Goal: Download file/media

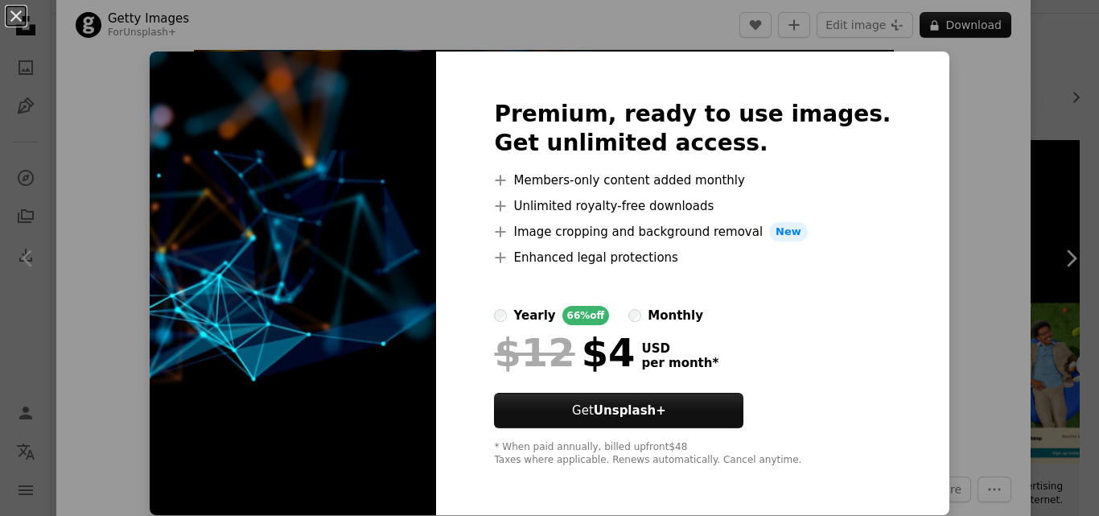
scroll to position [1, 0]
click at [17, 14] on button "An X shape" at bounding box center [15, 15] width 19 height 19
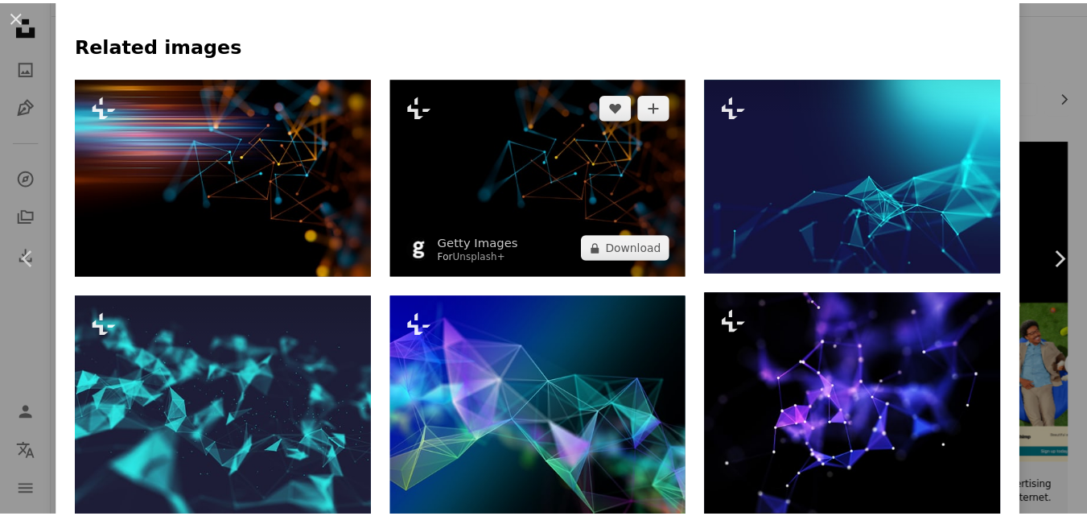
scroll to position [1046, 0]
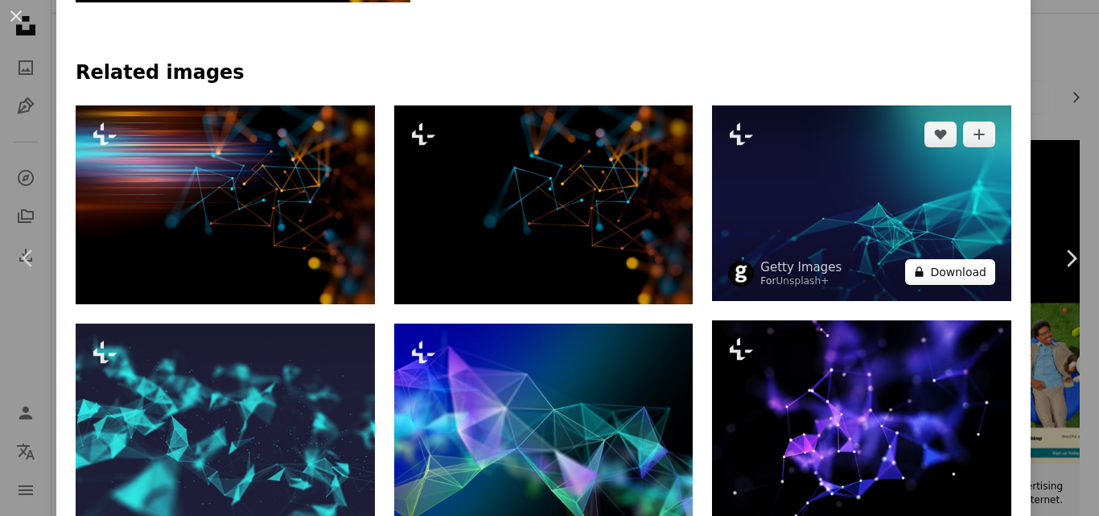
click at [960, 279] on button "A lock Download" at bounding box center [950, 272] width 90 height 26
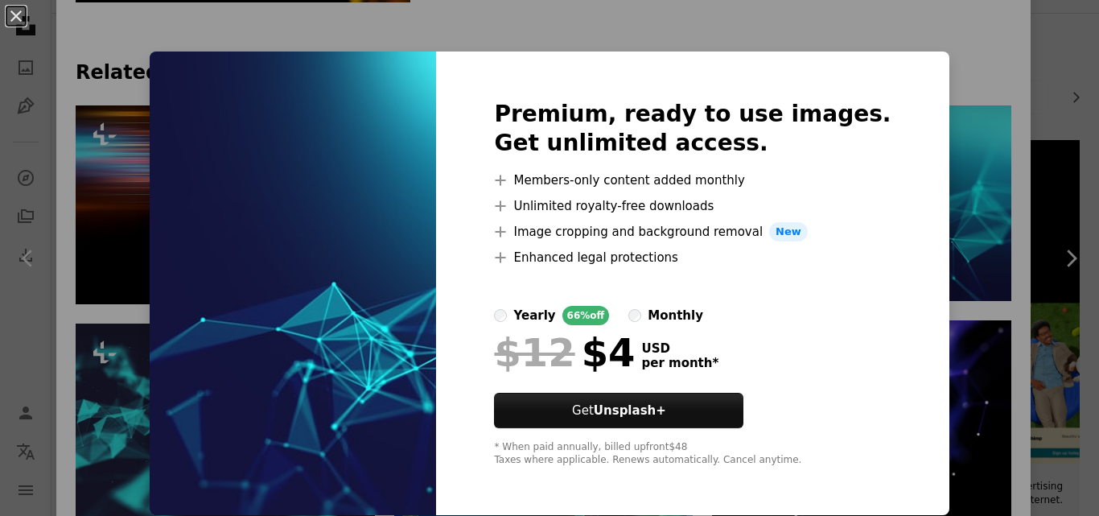
click at [145, 43] on div "An X shape Premium, ready to use images. Get unlimited access. A plus sign Memb…" at bounding box center [549, 258] width 1099 height 516
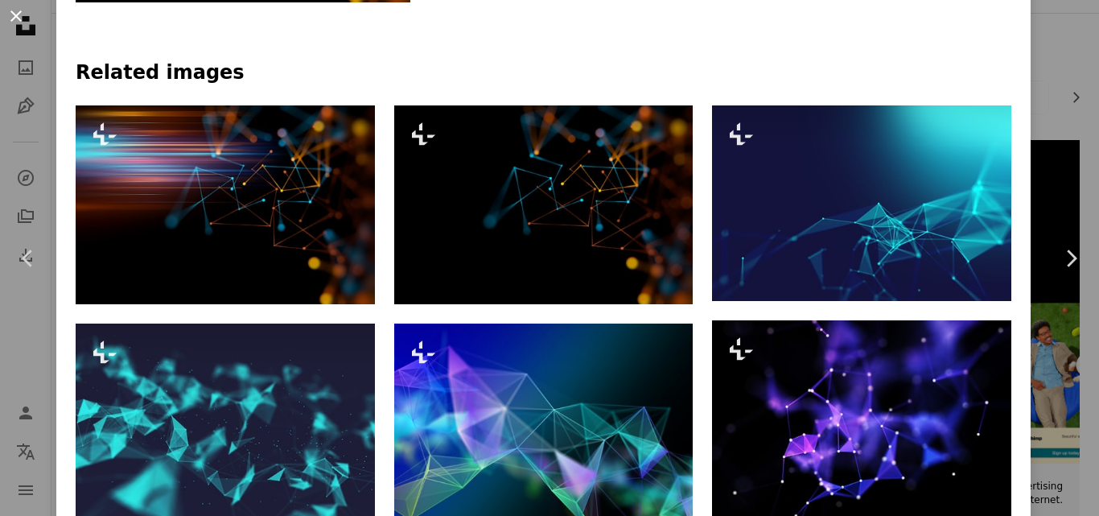
click at [15, 17] on button "An X shape" at bounding box center [15, 15] width 19 height 19
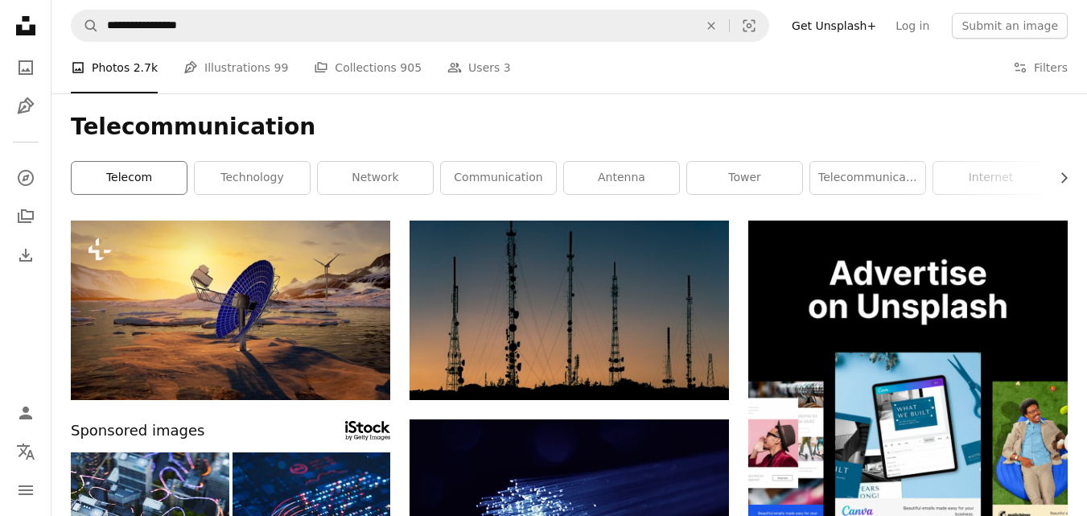
click at [134, 178] on link "telecom" at bounding box center [129, 178] width 115 height 32
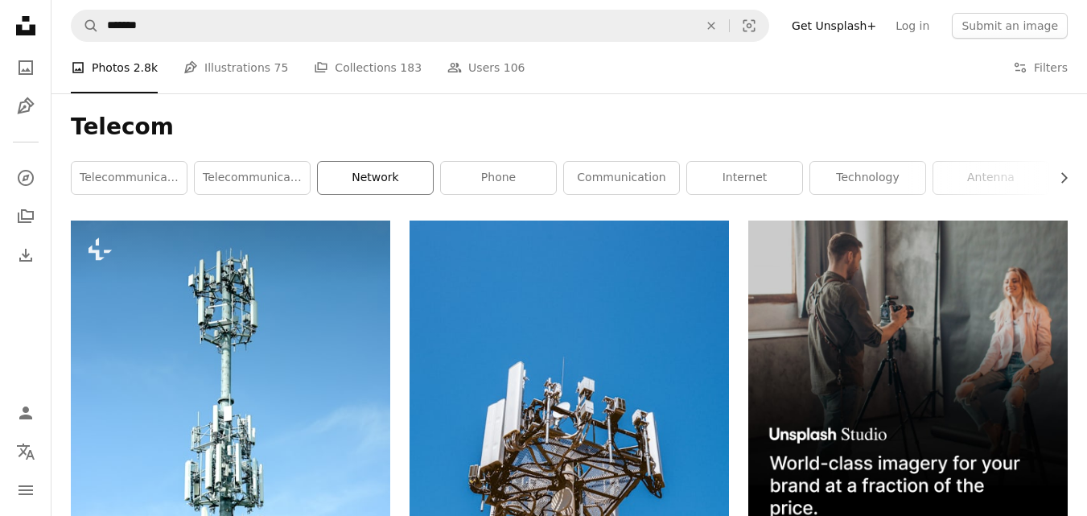
click at [367, 179] on link "network" at bounding box center [375, 178] width 115 height 32
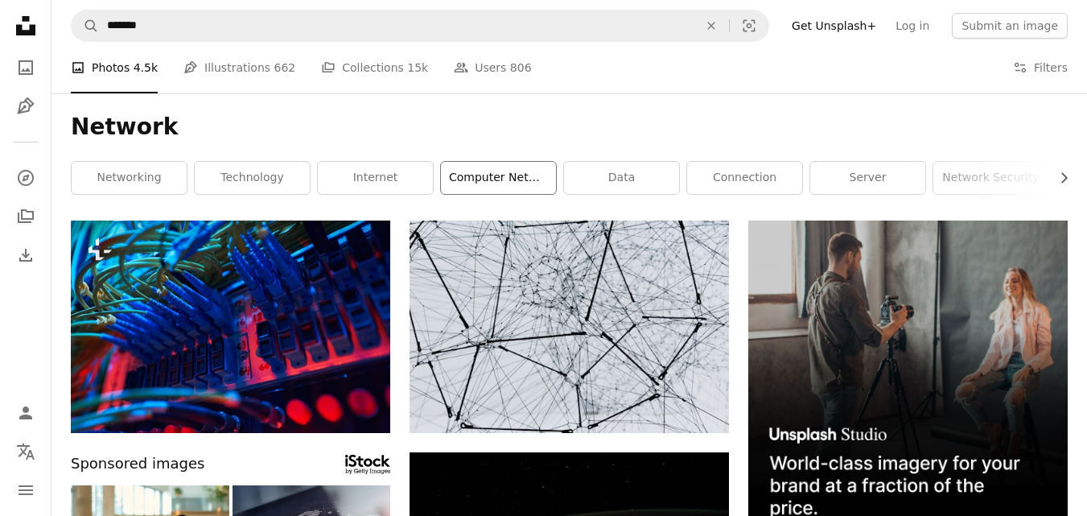
click at [484, 187] on link "computer network" at bounding box center [498, 178] width 115 height 32
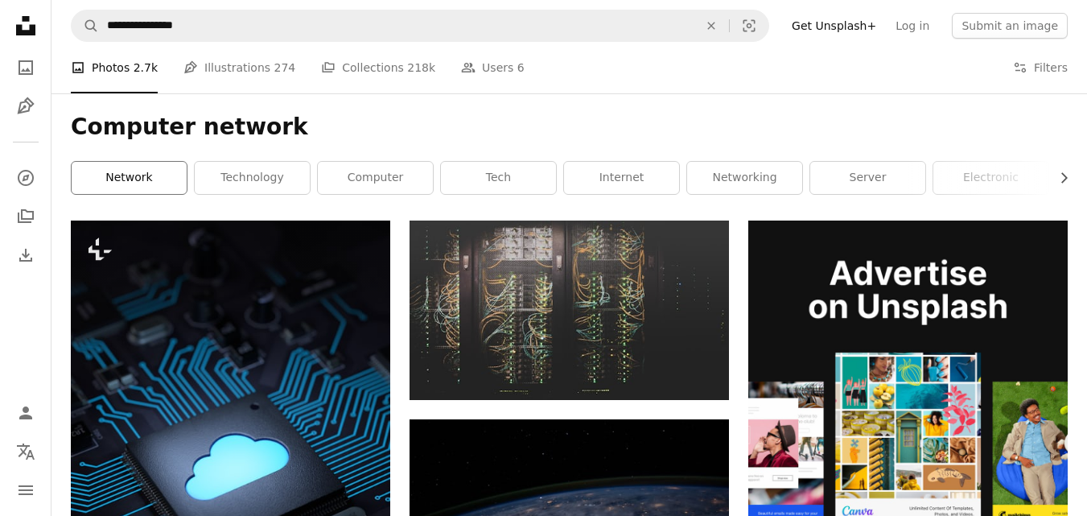
click at [139, 178] on link "network" at bounding box center [129, 178] width 115 height 32
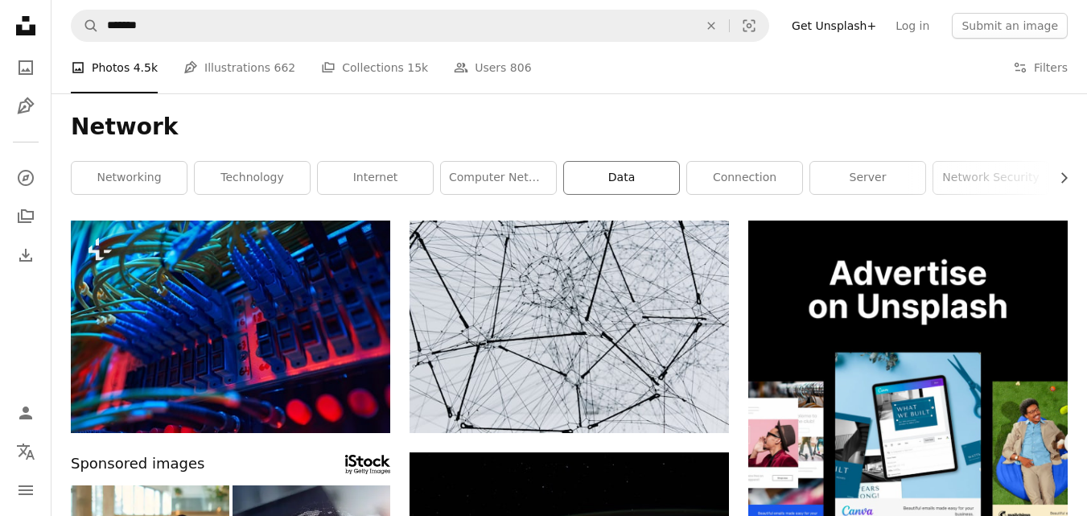
click at [637, 179] on link "data" at bounding box center [621, 178] width 115 height 32
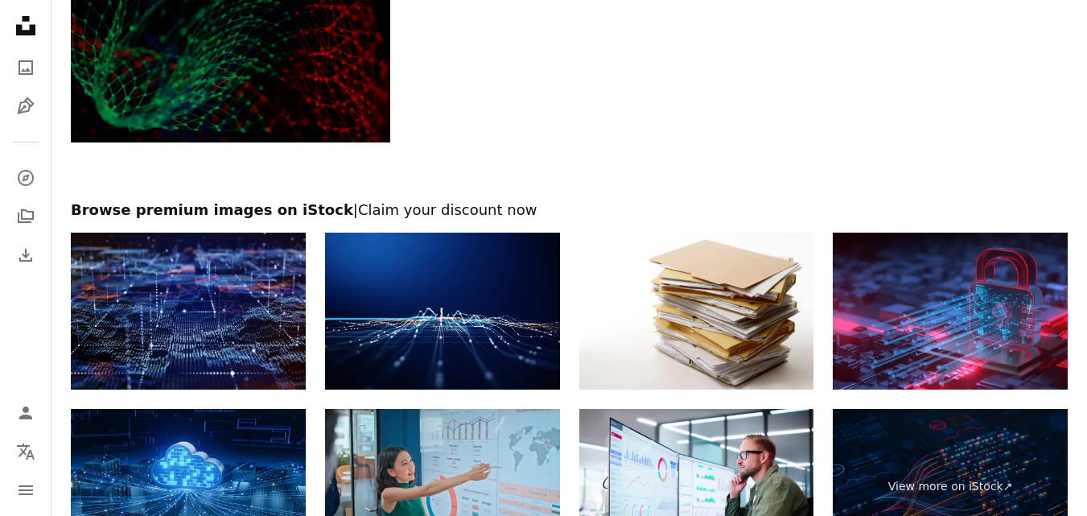
scroll to position [2252, 0]
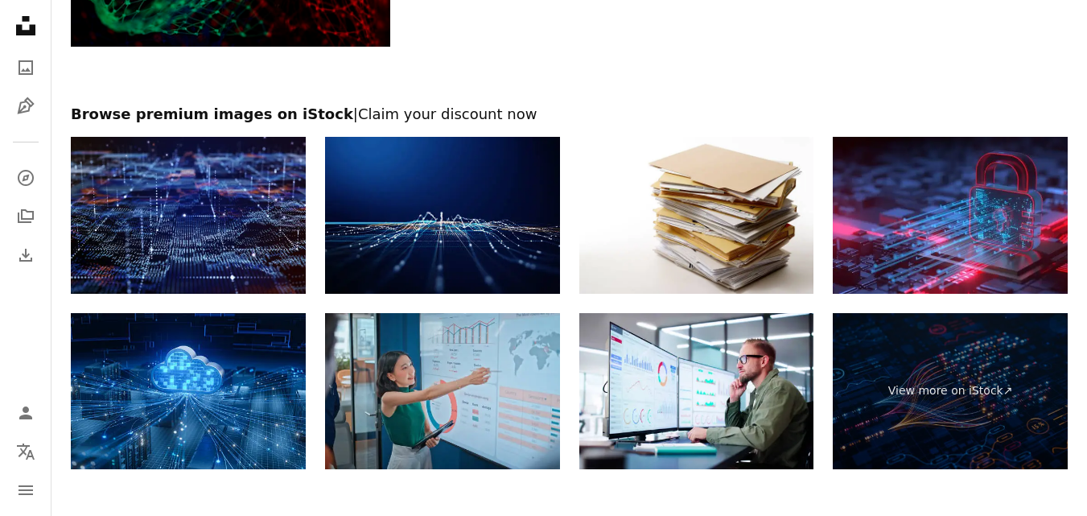
click at [460, 220] on img at bounding box center [442, 215] width 235 height 157
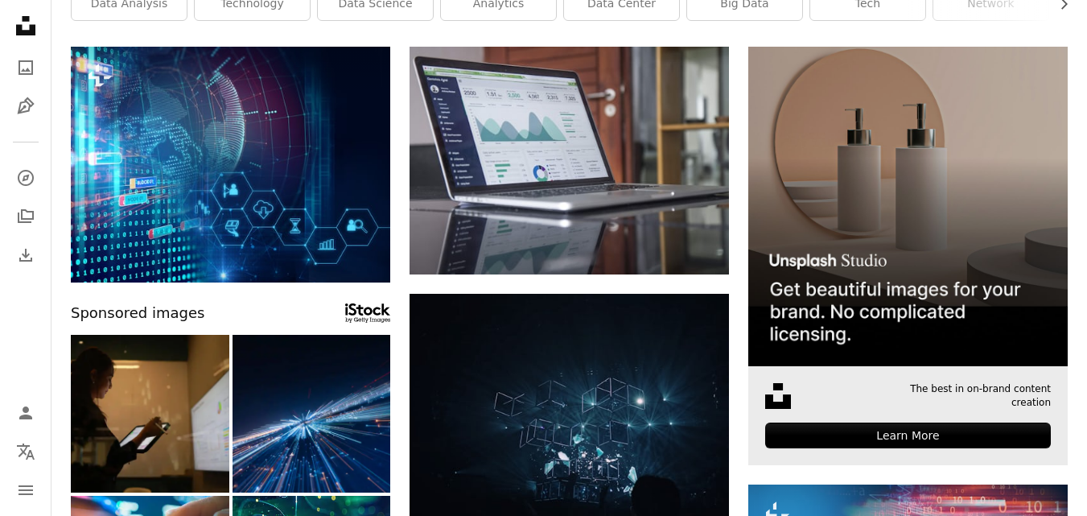
scroll to position [0, 0]
